Goal: Find specific page/section: Find specific page/section

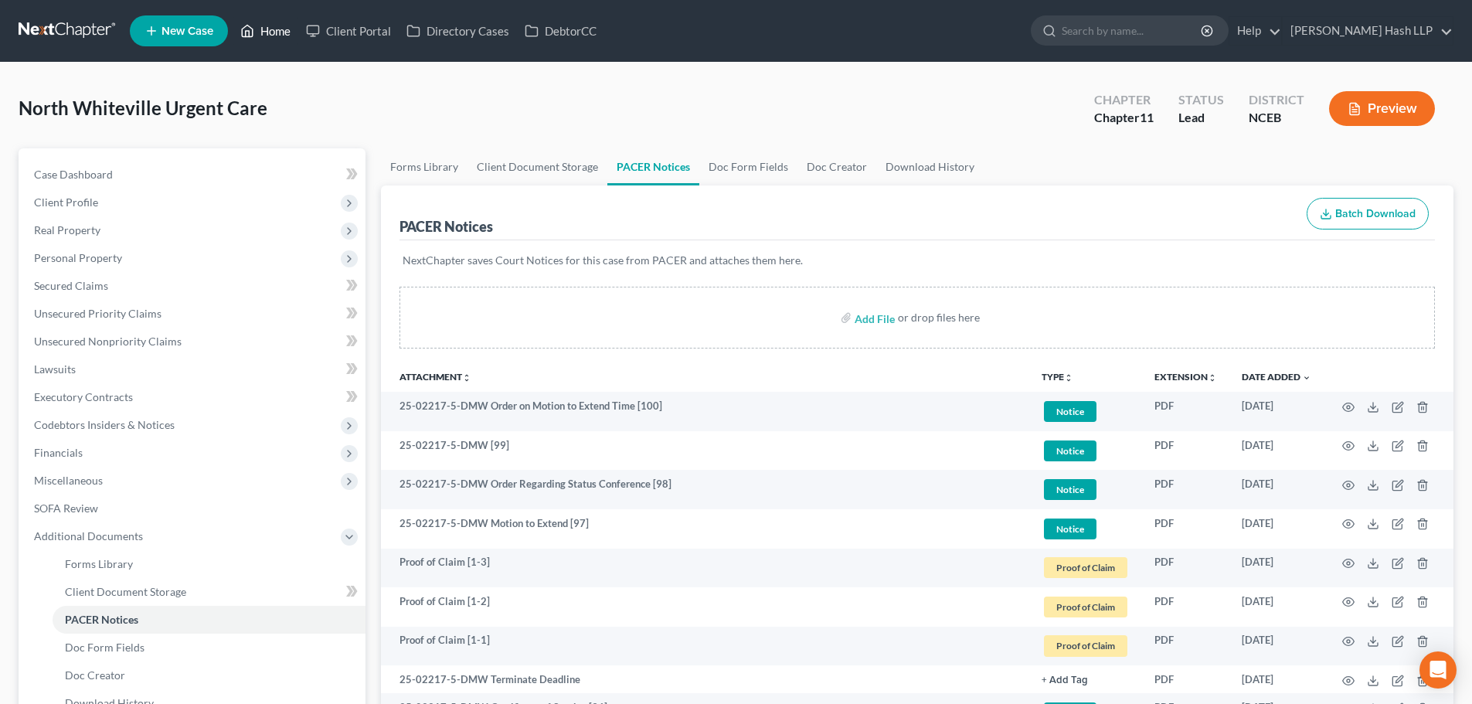
click at [280, 30] on link "Home" at bounding box center [266, 31] width 66 height 28
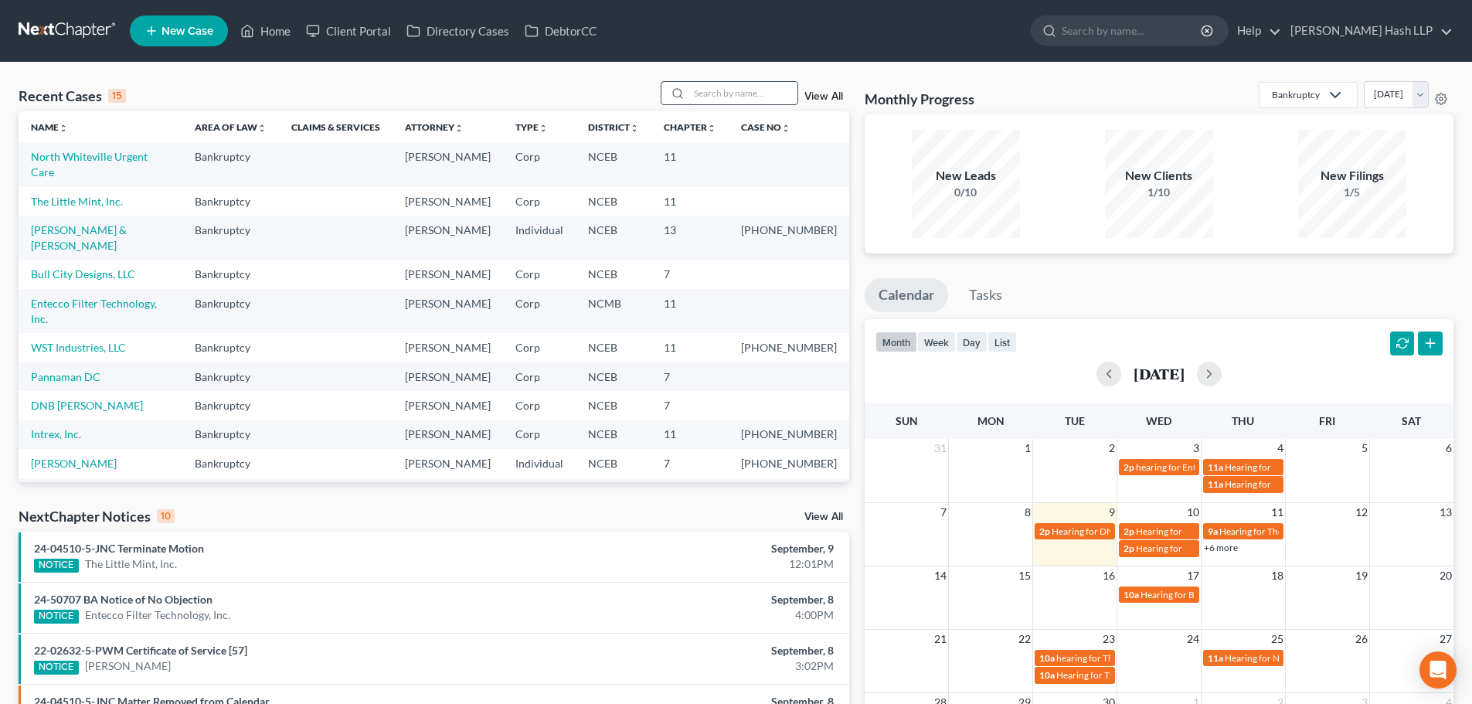
click at [704, 96] on input "search" at bounding box center [743, 93] width 108 height 22
type input "[GEOGRAPHIC_DATA]"
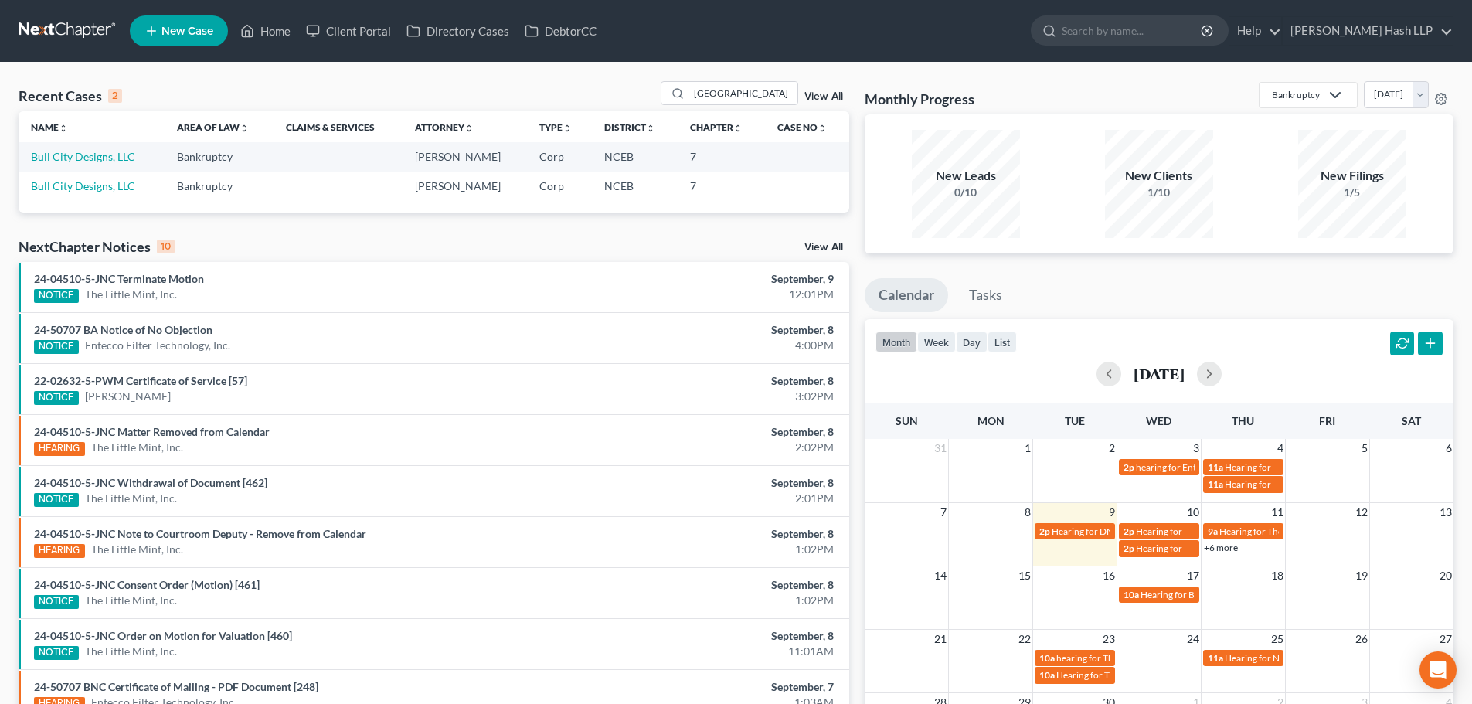
click at [97, 157] on link "Bull City Designs, LLC" at bounding box center [83, 156] width 104 height 13
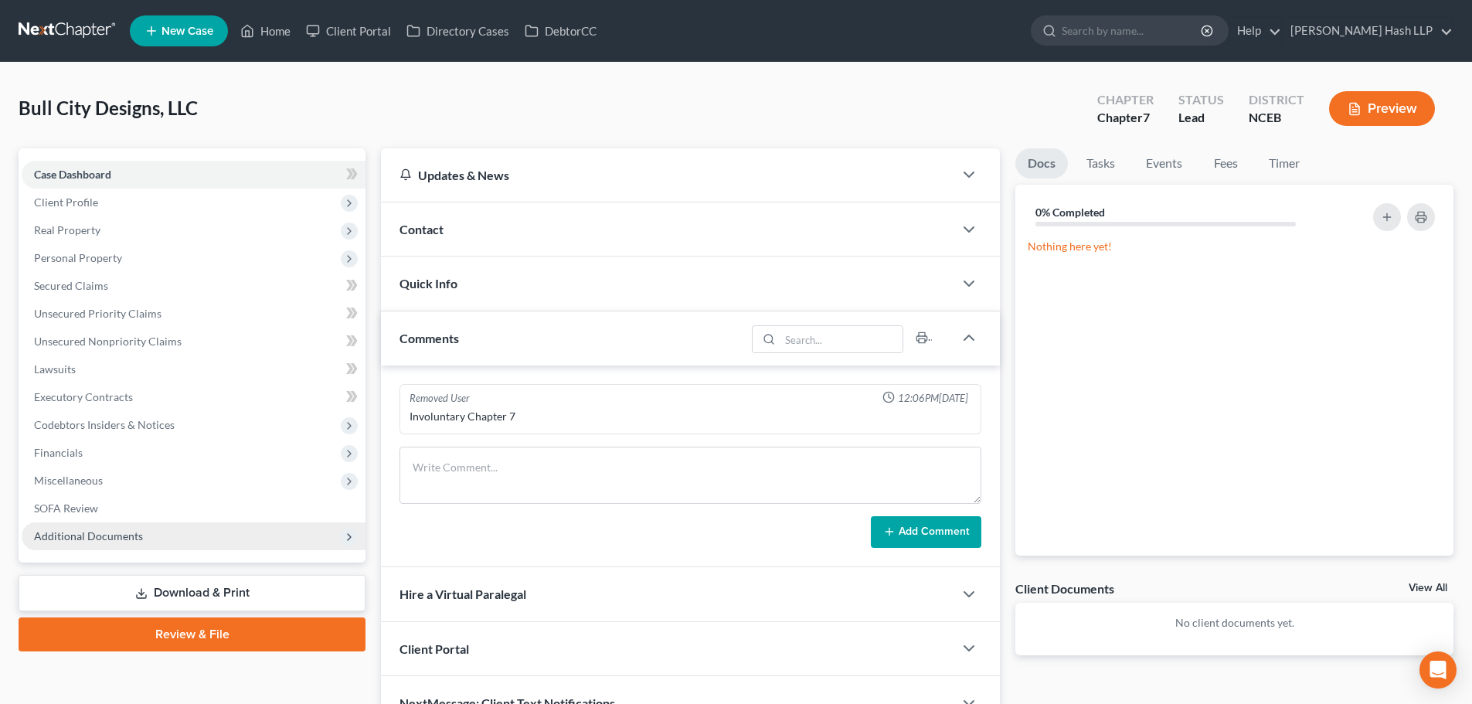
click at [162, 531] on span "Additional Documents" at bounding box center [194, 536] width 344 height 28
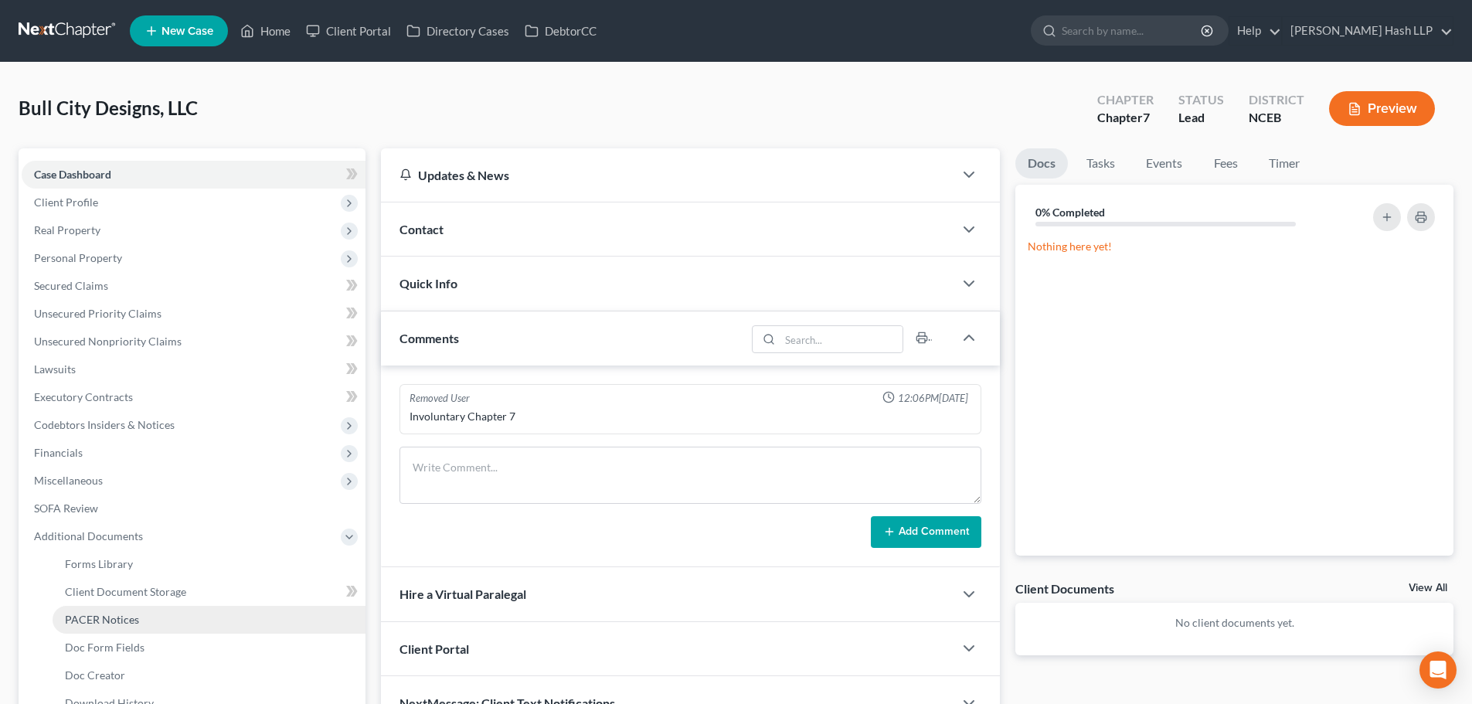
click at [116, 623] on span "PACER Notices" at bounding box center [102, 619] width 74 height 13
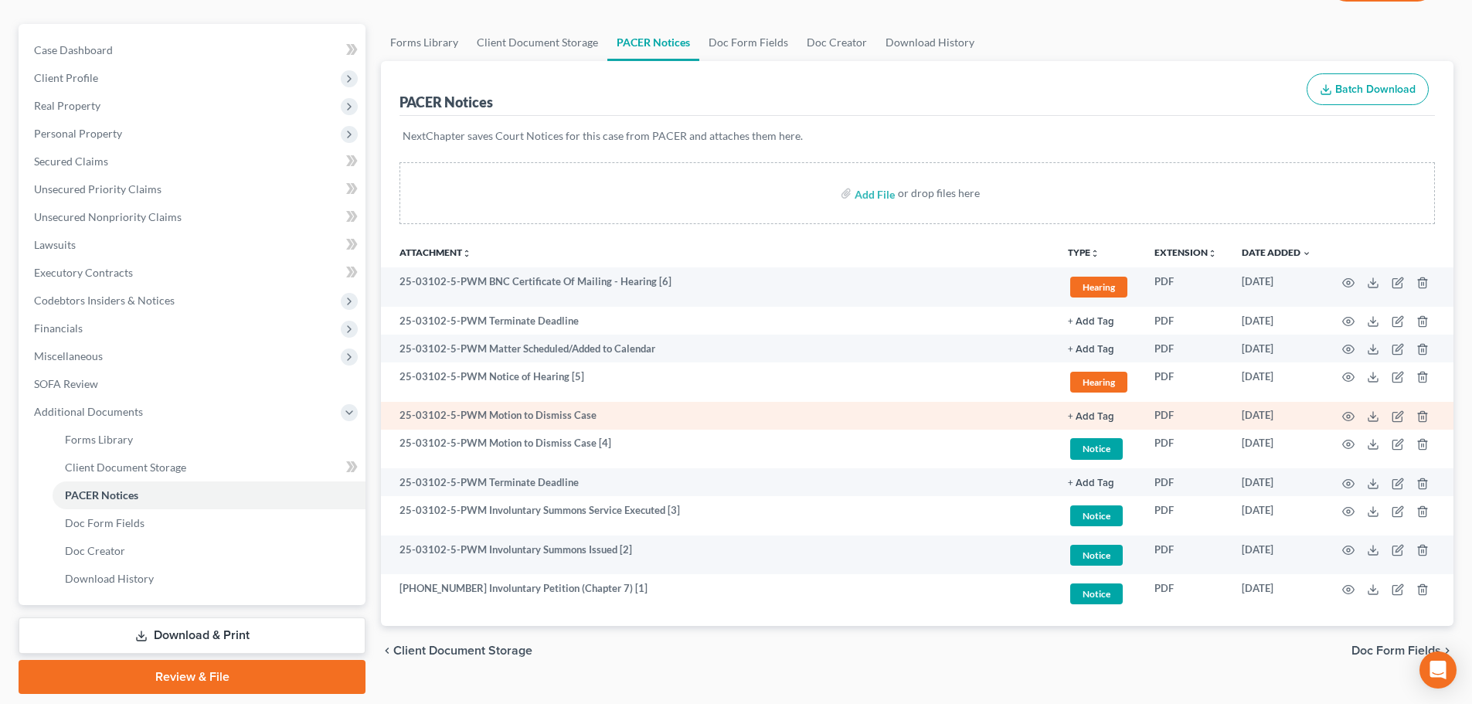
scroll to position [173, 0]
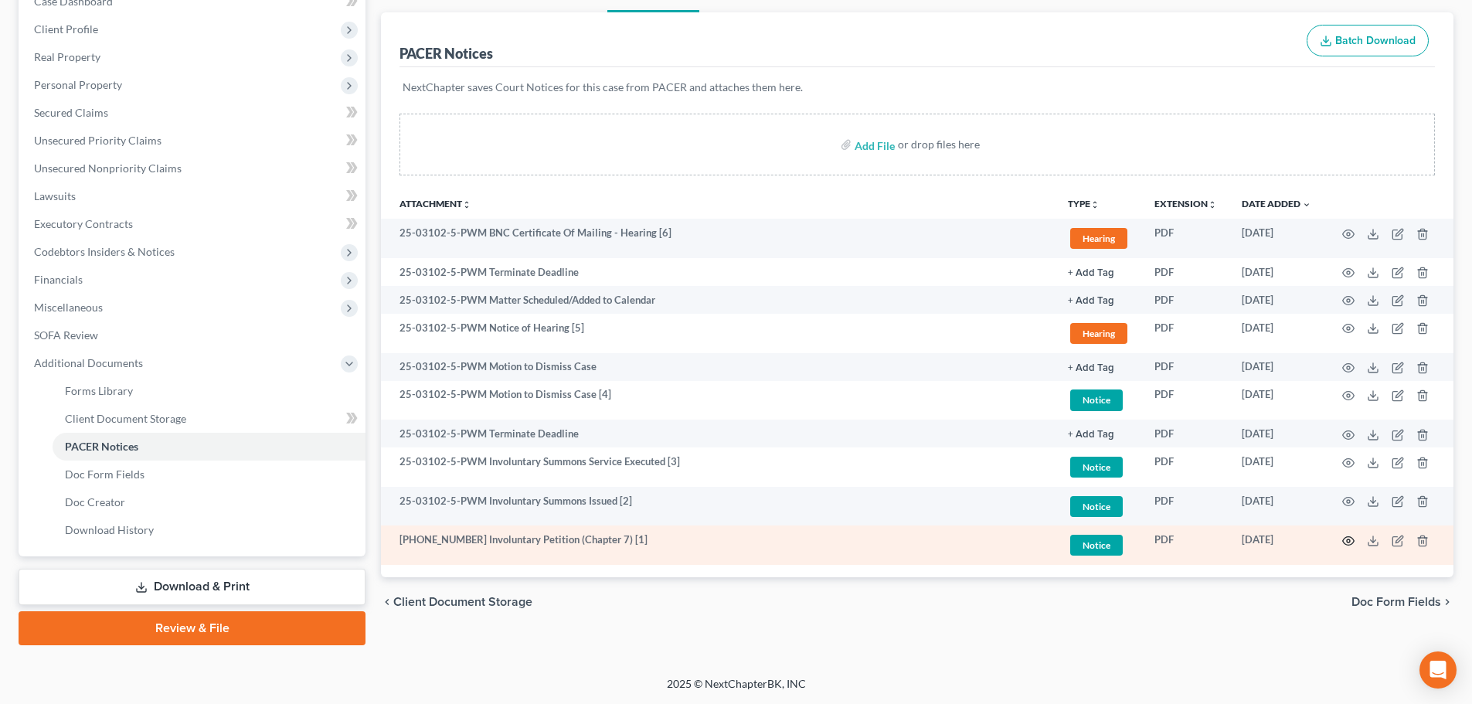
click at [1347, 539] on icon "button" at bounding box center [1348, 541] width 12 height 12
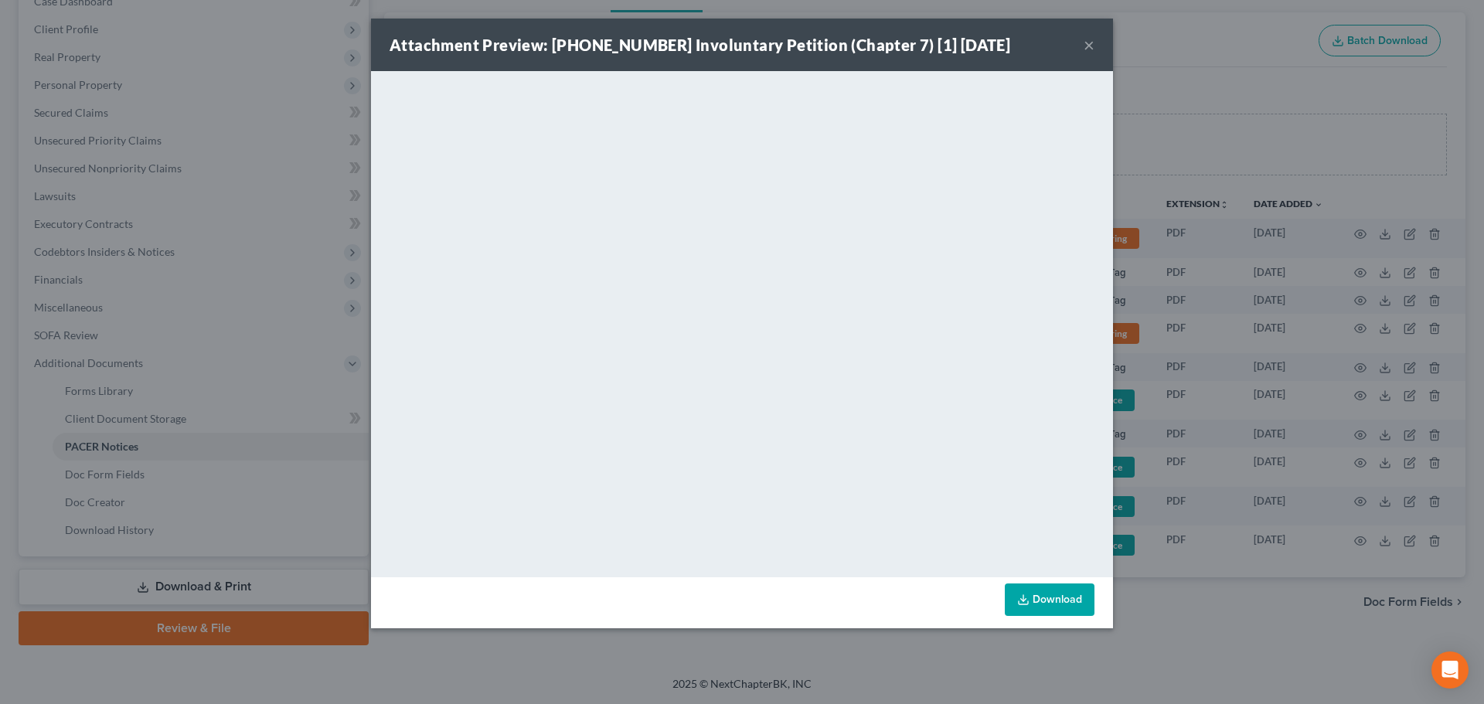
click at [1087, 44] on button "×" at bounding box center [1088, 45] width 11 height 19
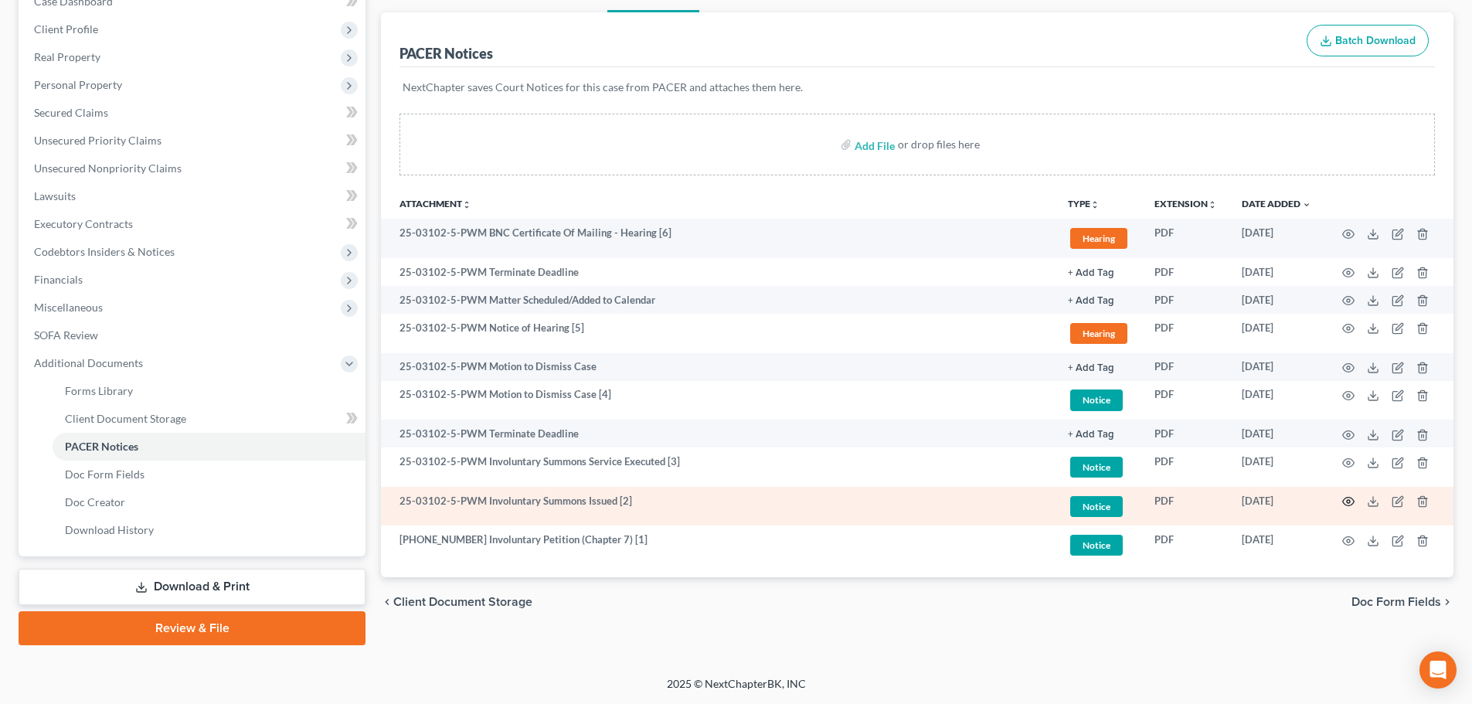
click at [1349, 501] on icon "button" at bounding box center [1348, 501] width 12 height 12
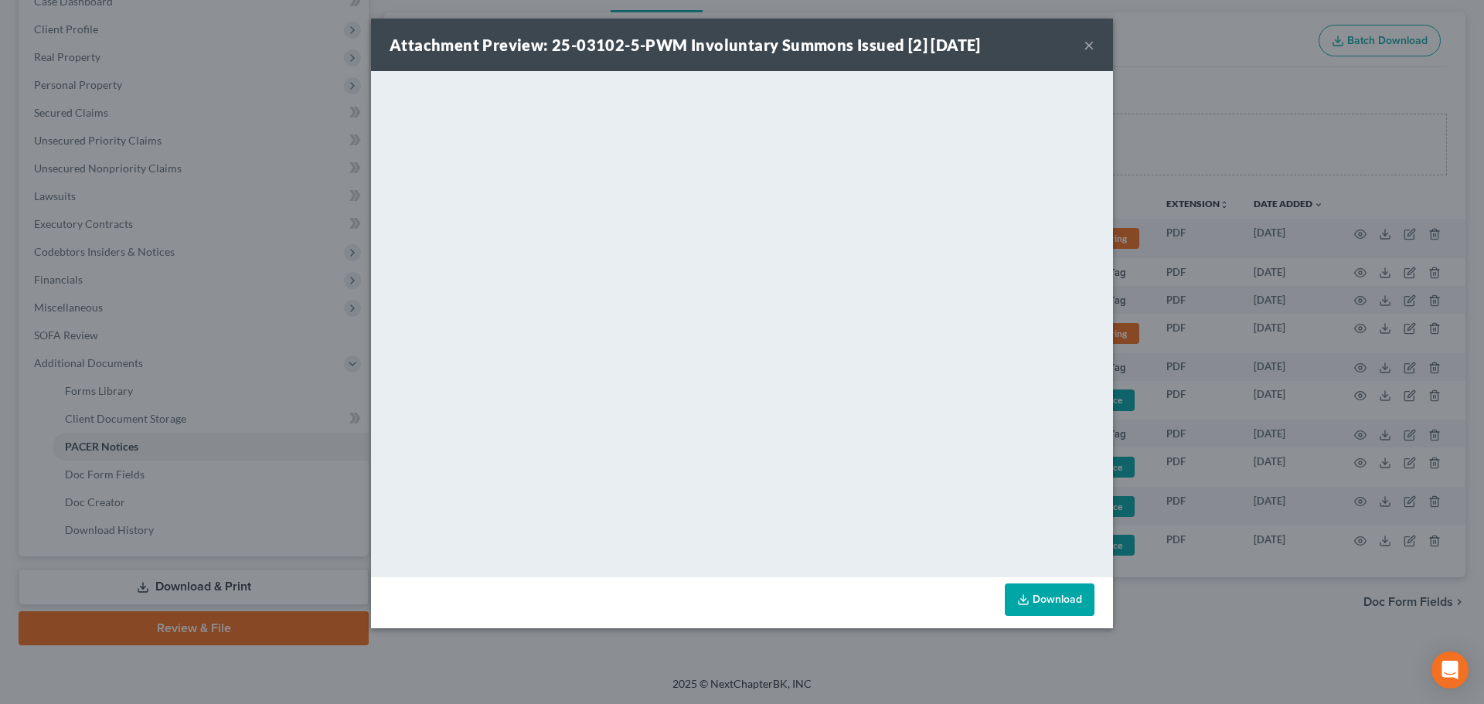
click at [1090, 46] on button "×" at bounding box center [1088, 45] width 11 height 19
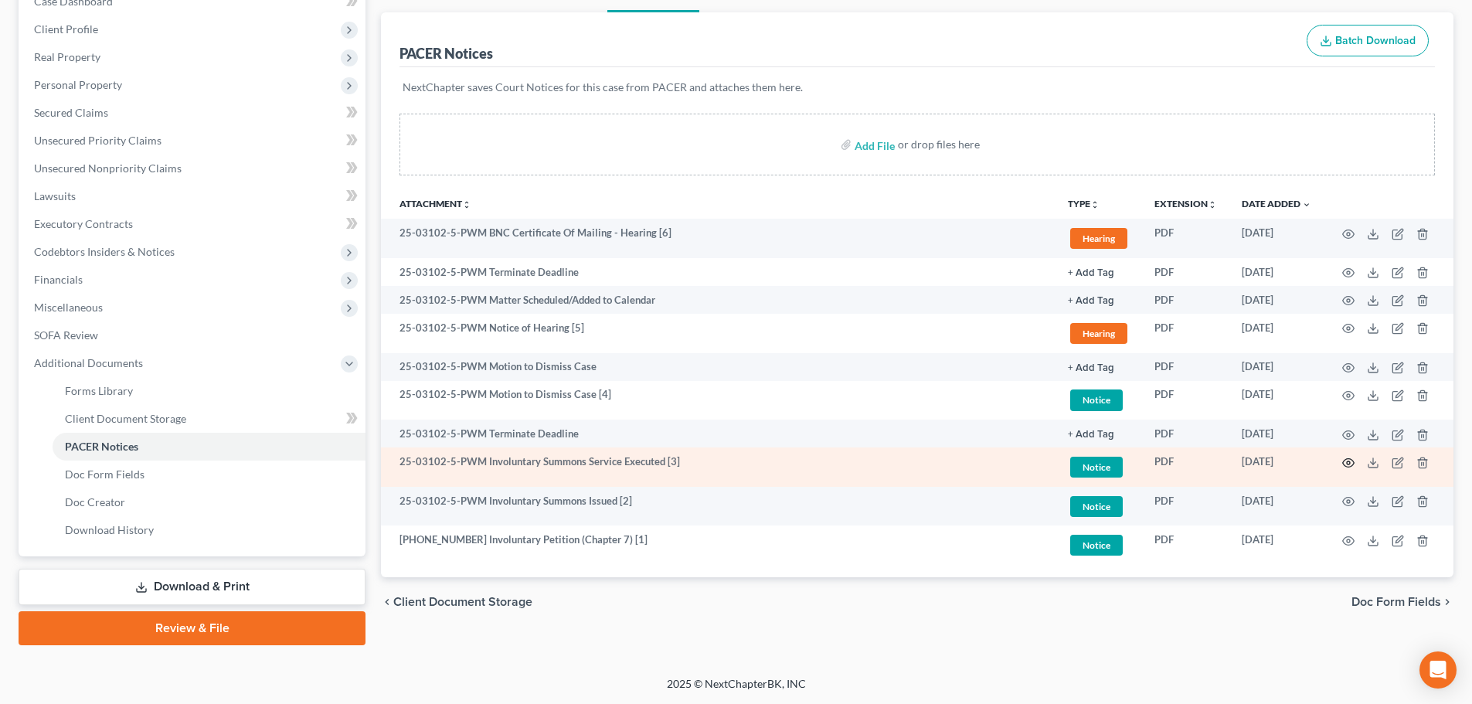
click at [1351, 457] on icon "button" at bounding box center [1348, 463] width 12 height 12
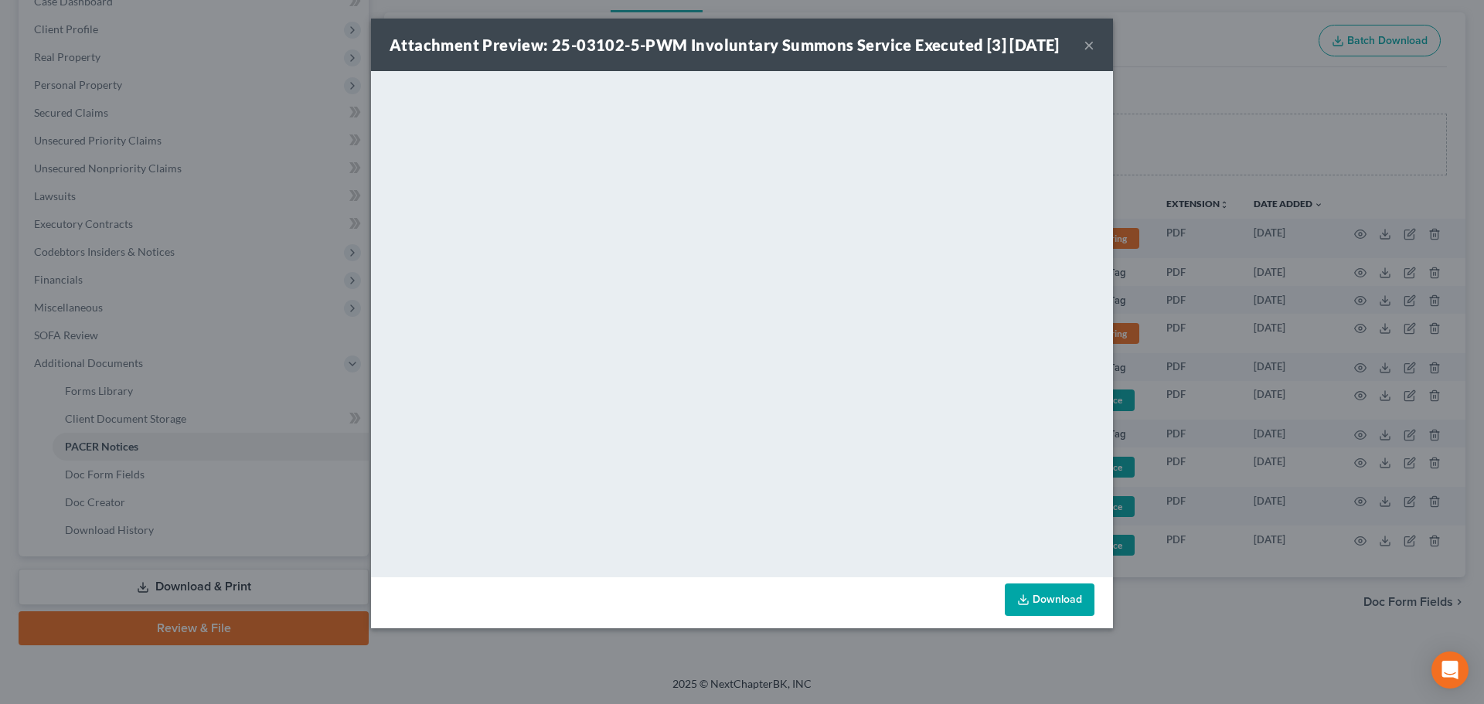
click at [1089, 53] on button "×" at bounding box center [1088, 45] width 11 height 19
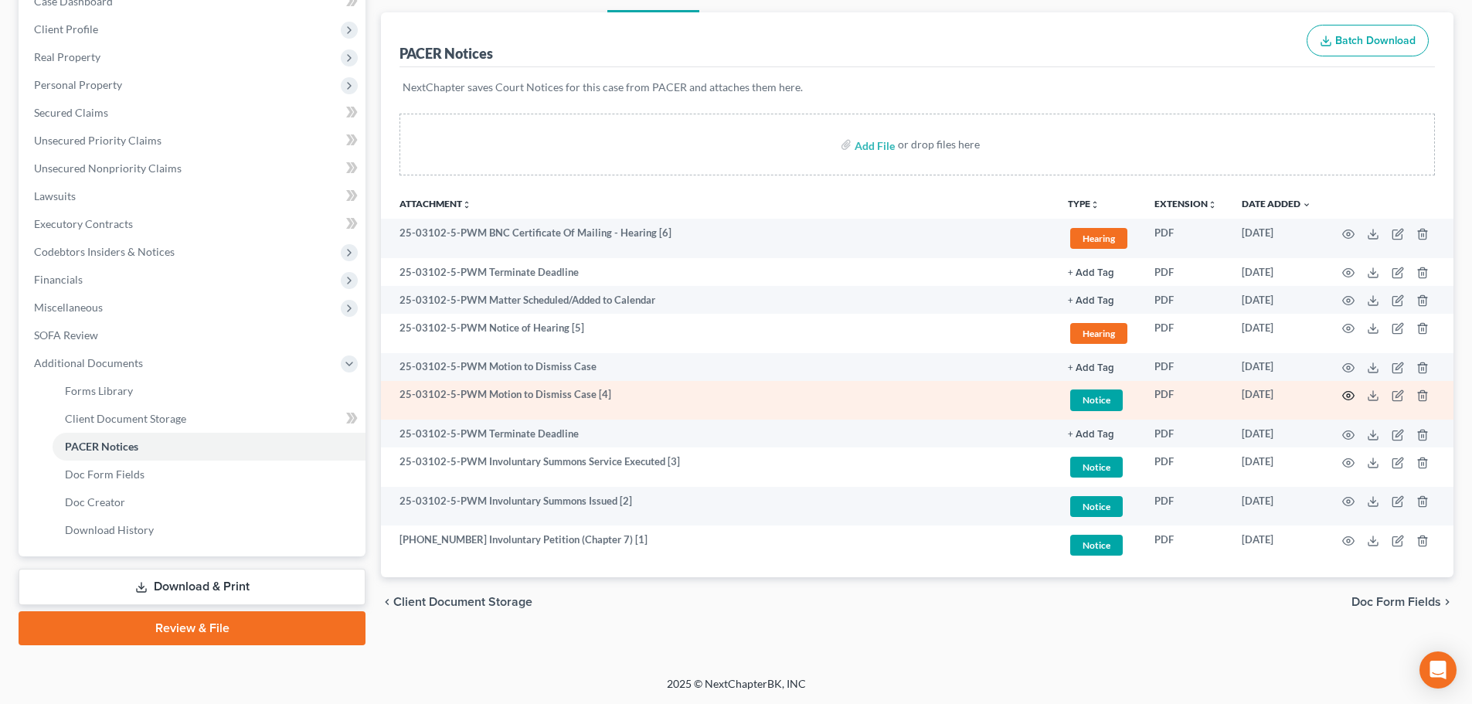
click at [1348, 396] on circle "button" at bounding box center [1348, 395] width 3 height 3
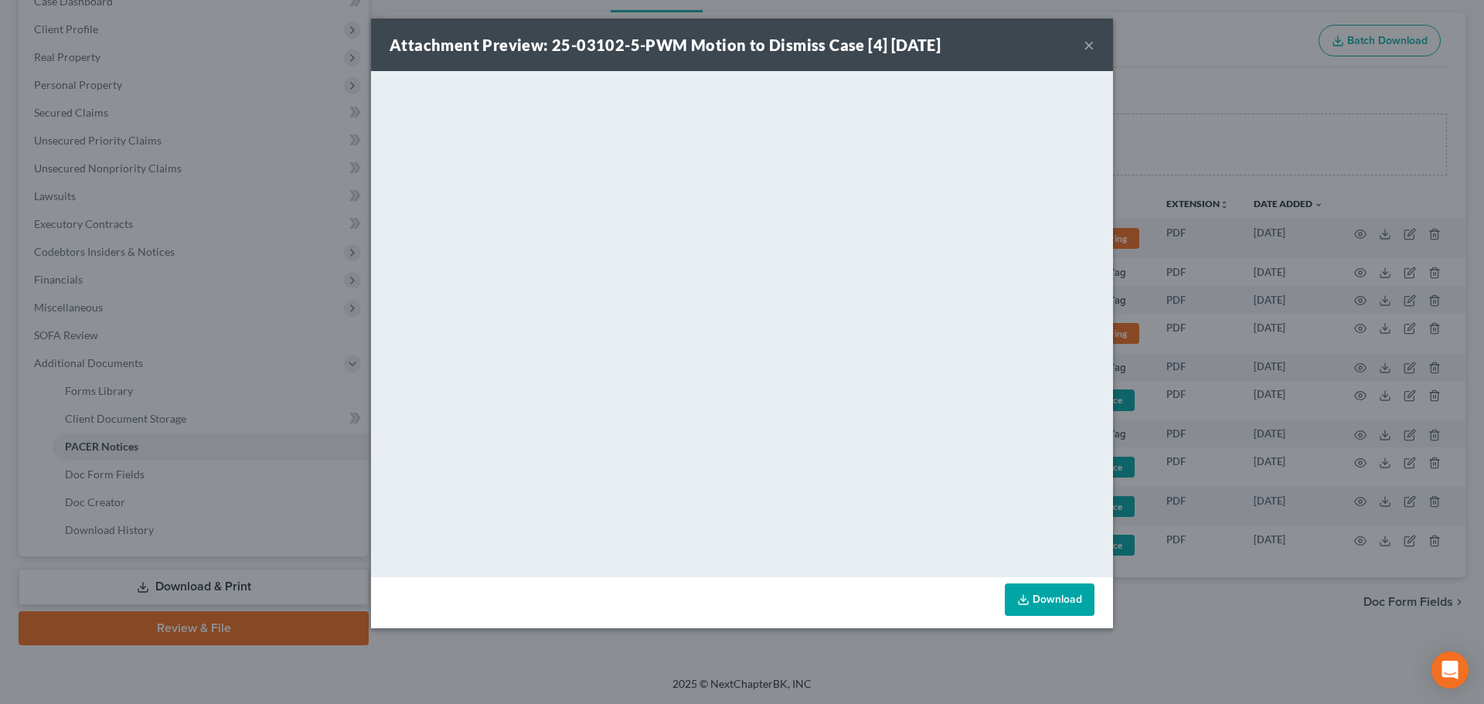
click at [1089, 44] on button "×" at bounding box center [1088, 45] width 11 height 19
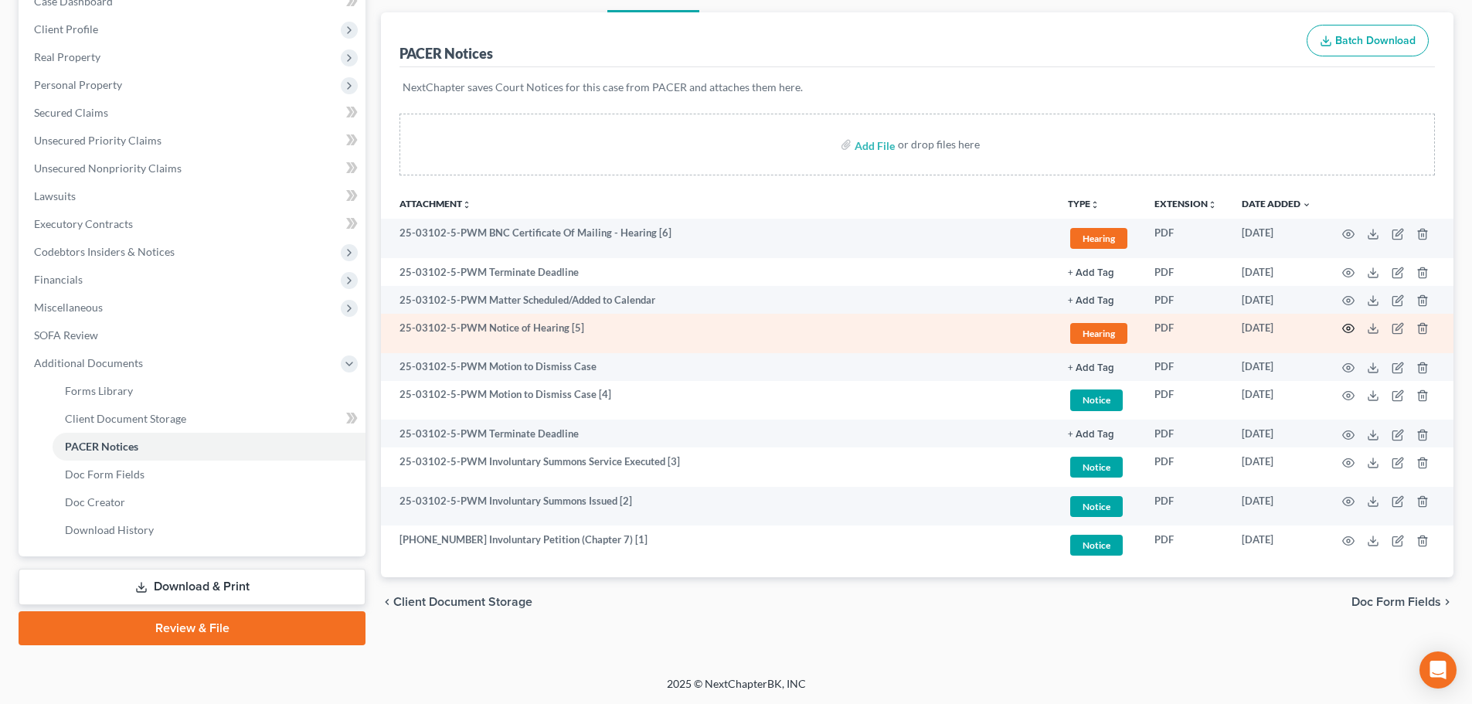
click at [1351, 328] on icon "button" at bounding box center [1348, 328] width 12 height 12
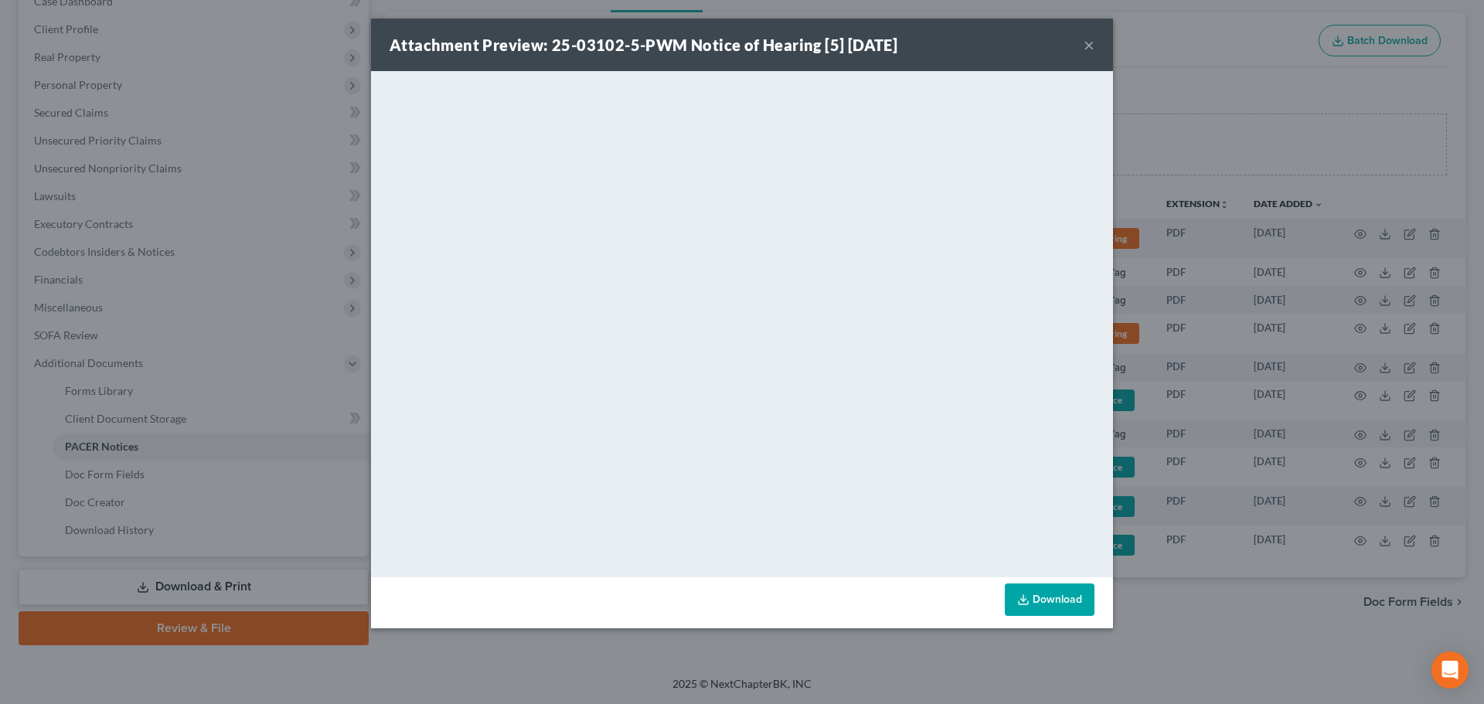
click at [1090, 47] on button "×" at bounding box center [1088, 45] width 11 height 19
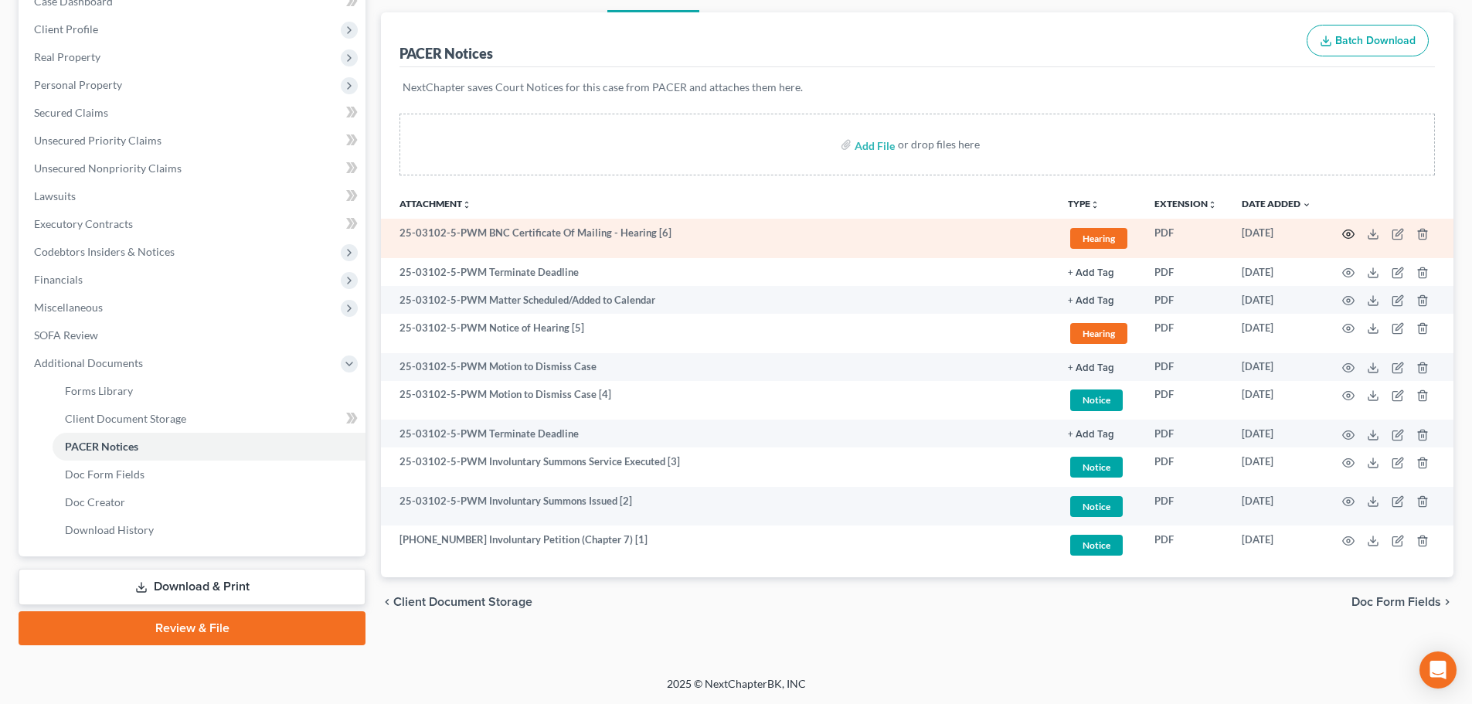
click at [1348, 236] on circle "button" at bounding box center [1348, 234] width 3 height 3
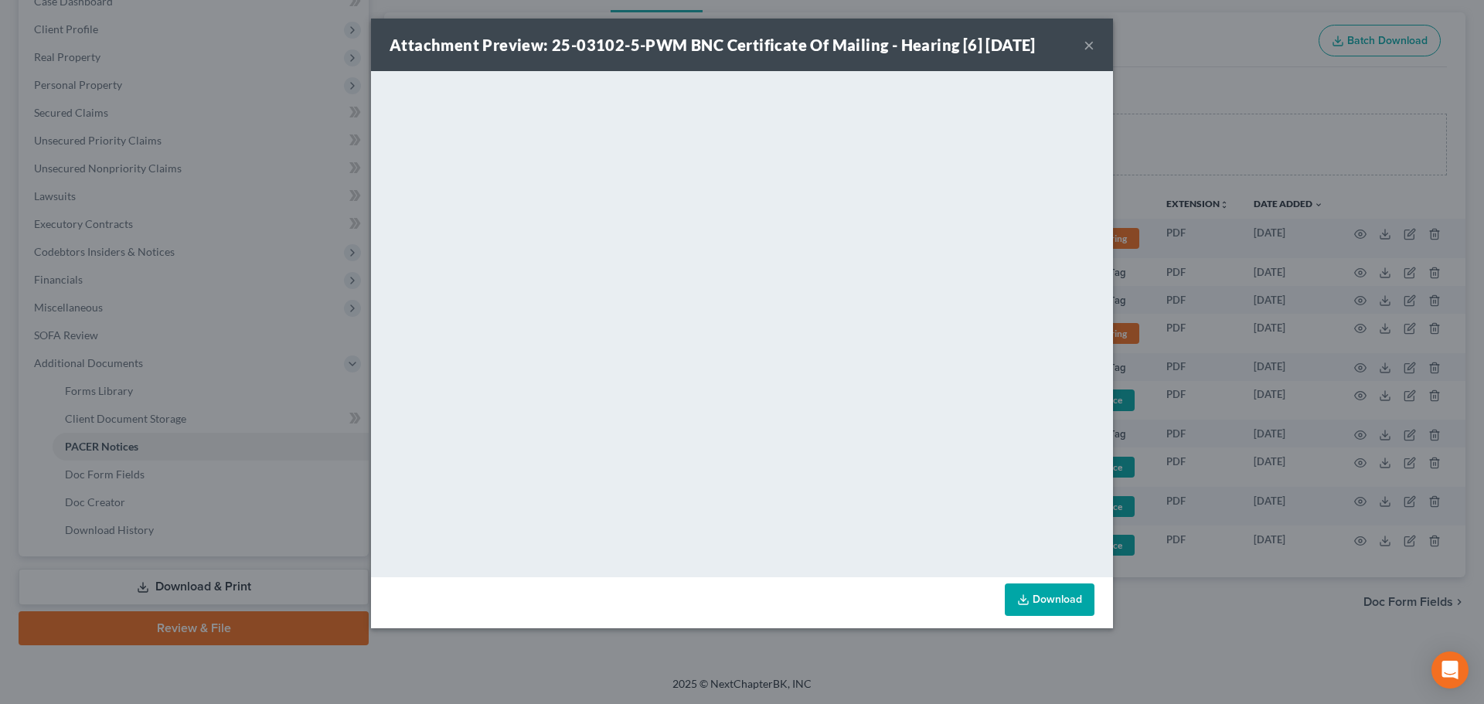
drag, startPoint x: 1092, startPoint y: 42, endPoint x: 623, endPoint y: 36, distance: 469.1
click at [1092, 42] on button "×" at bounding box center [1088, 45] width 11 height 19
